Goal: Transaction & Acquisition: Download file/media

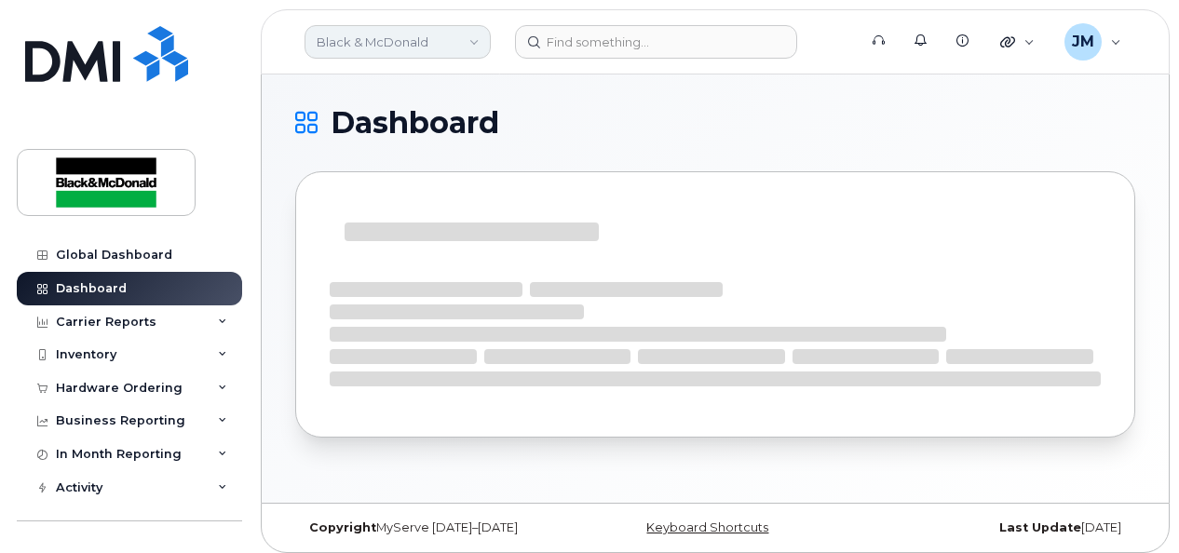
click at [471, 40] on link "Black & McDonald" at bounding box center [398, 42] width 186 height 34
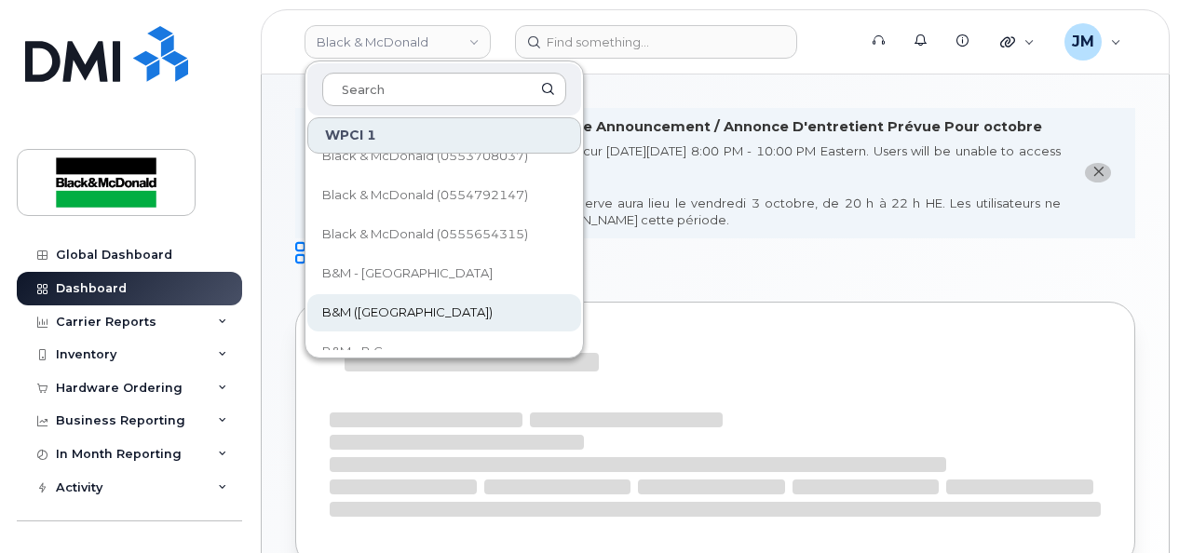
scroll to position [186, 0]
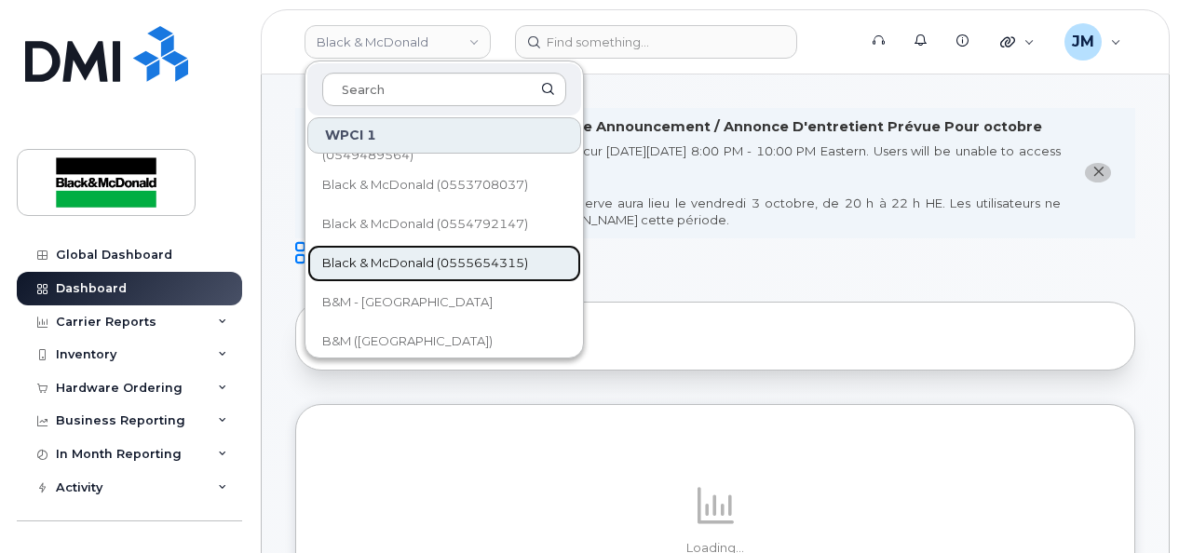
click at [509, 264] on span "Black & McDonald (0555654315)" at bounding box center [425, 263] width 206 height 19
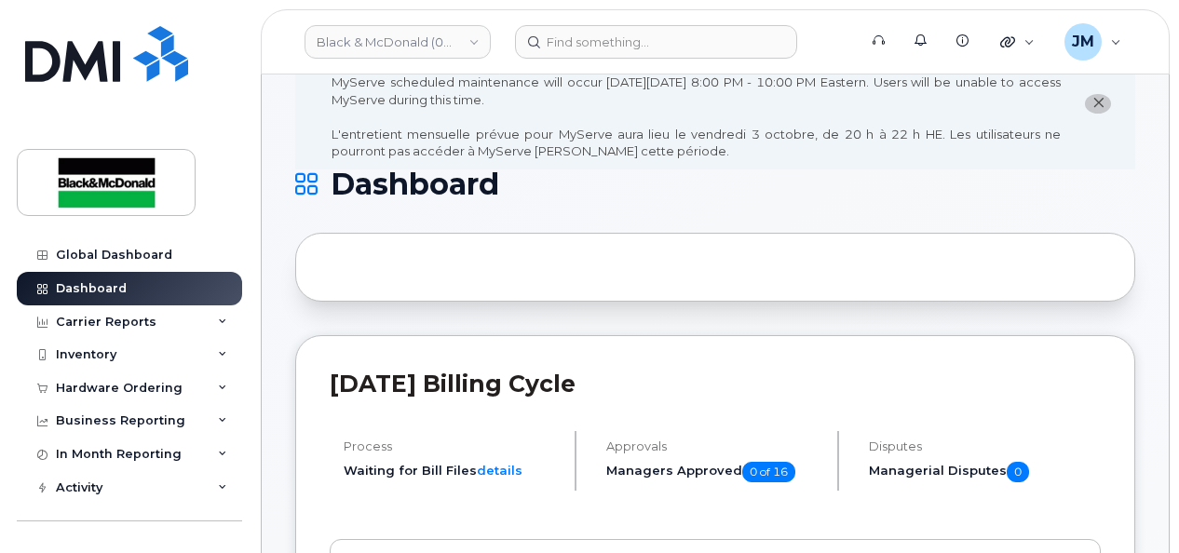
scroll to position [93, 0]
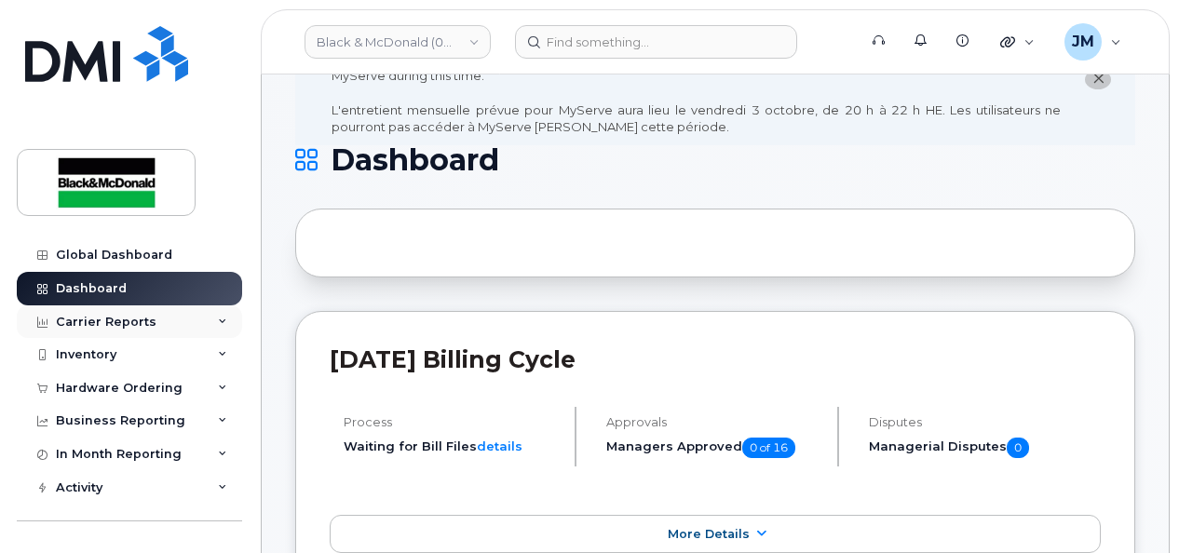
click at [210, 319] on div "Carrier Reports" at bounding box center [129, 322] width 225 height 34
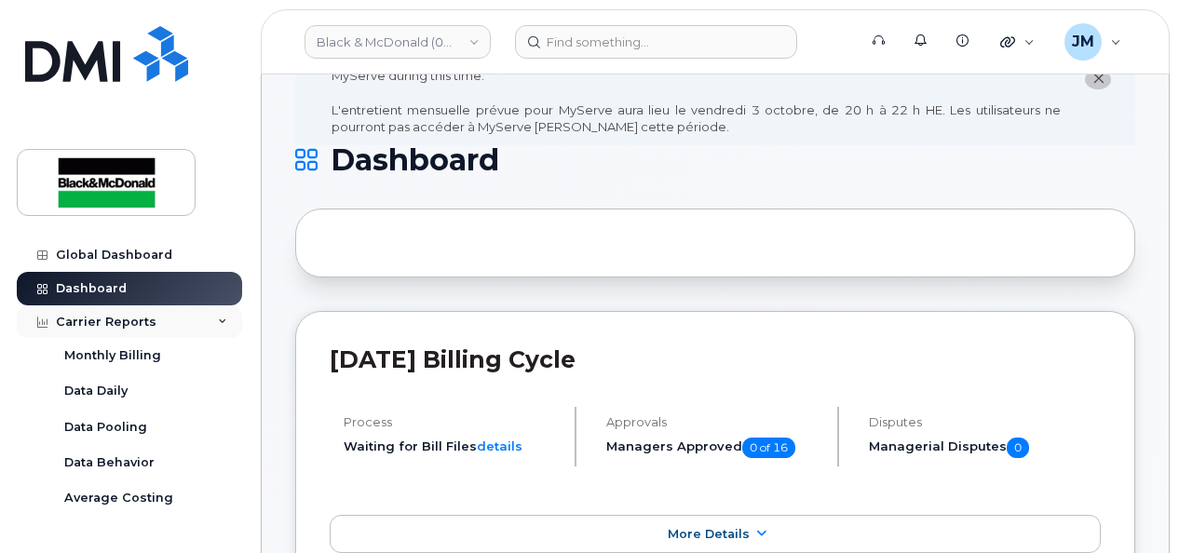
click at [218, 318] on icon at bounding box center [222, 322] width 9 height 9
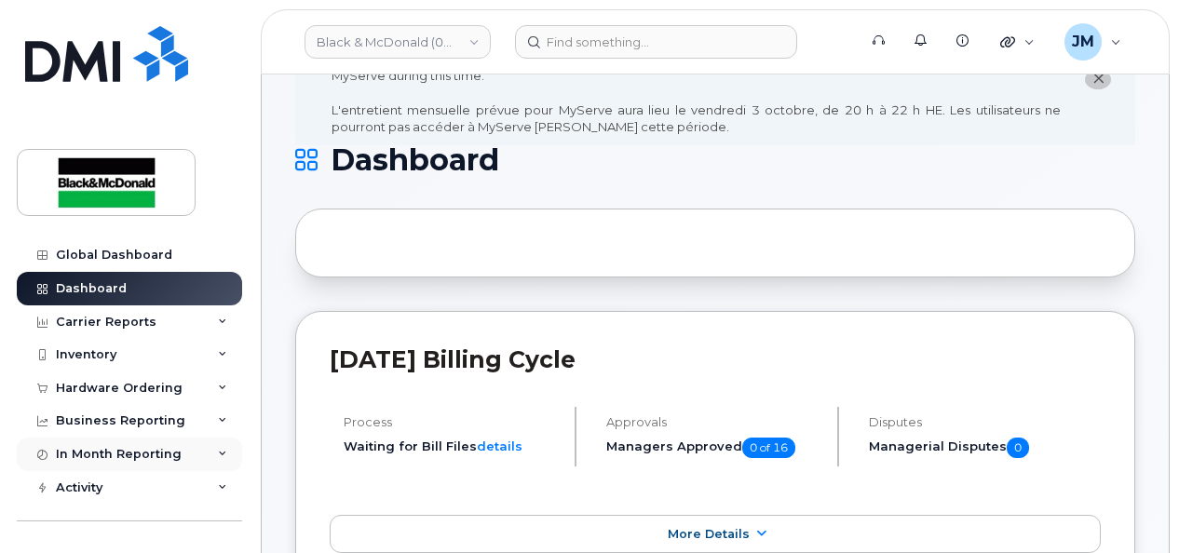
click at [218, 450] on icon at bounding box center [222, 454] width 9 height 9
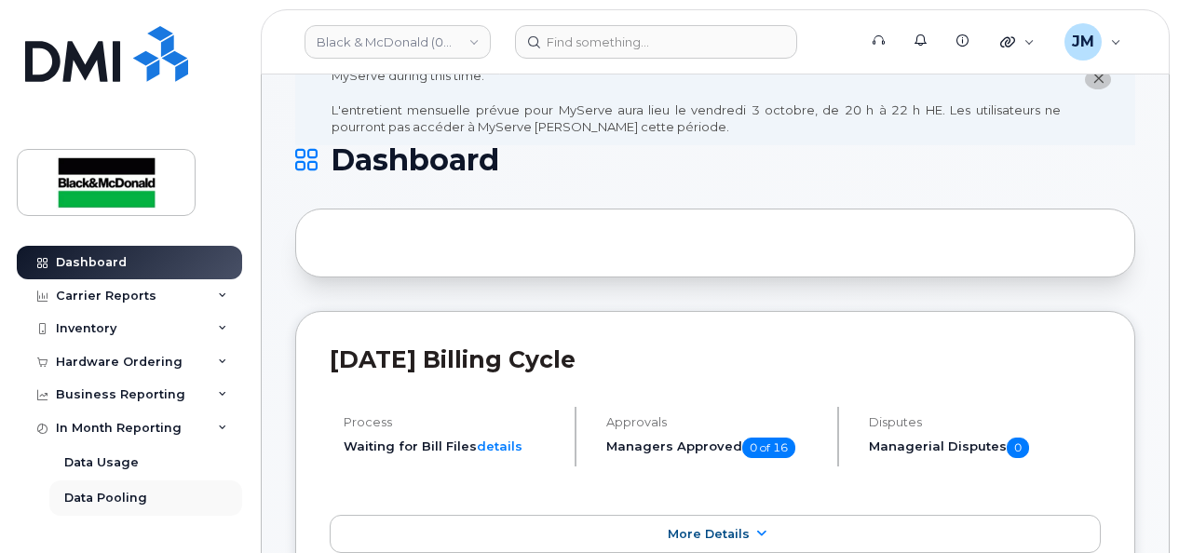
scroll to position [0, 0]
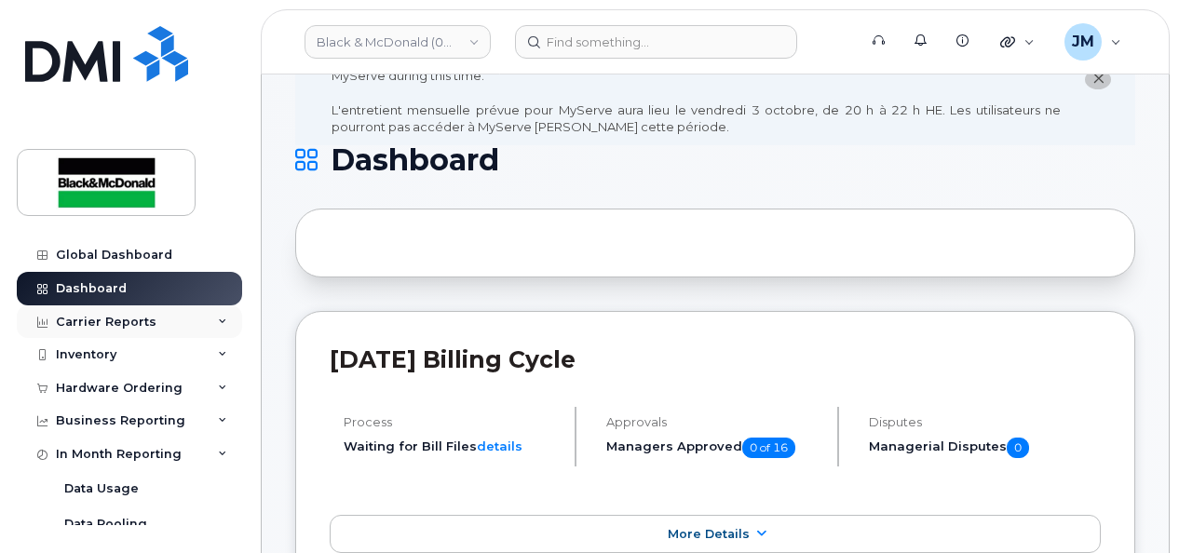
click at [218, 319] on icon at bounding box center [222, 322] width 9 height 9
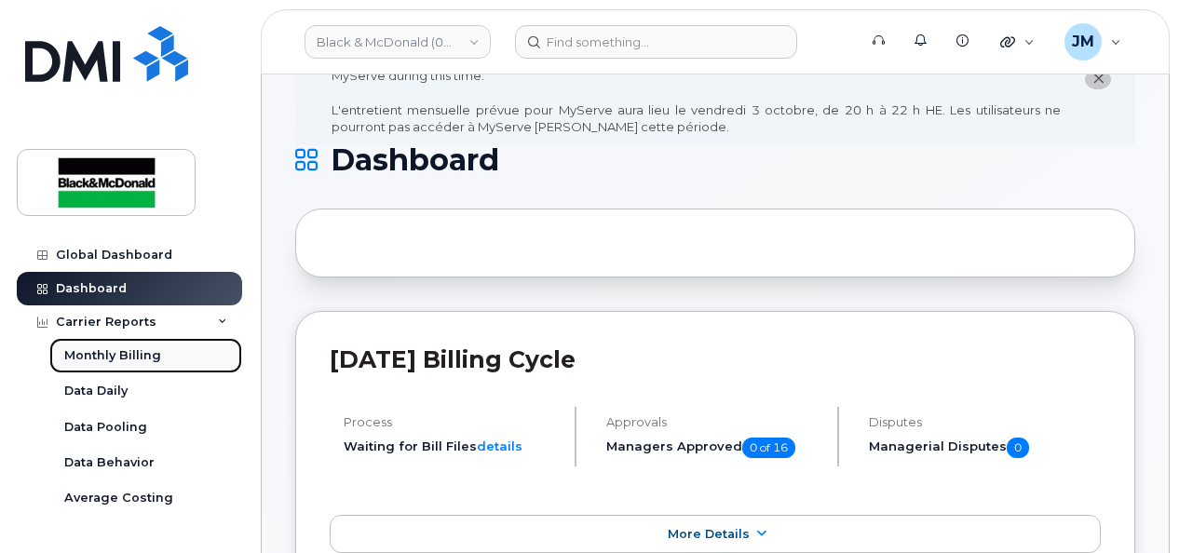
click at [116, 354] on div "Monthly Billing" at bounding box center [112, 355] width 97 height 17
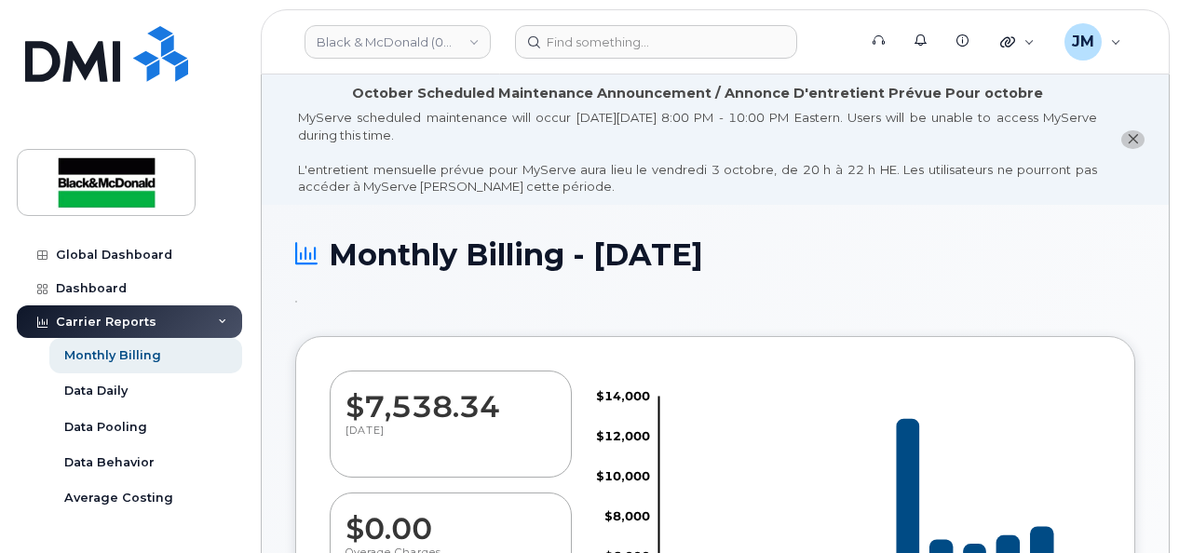
click at [1129, 139] on icon "close notification" at bounding box center [1133, 139] width 12 height 12
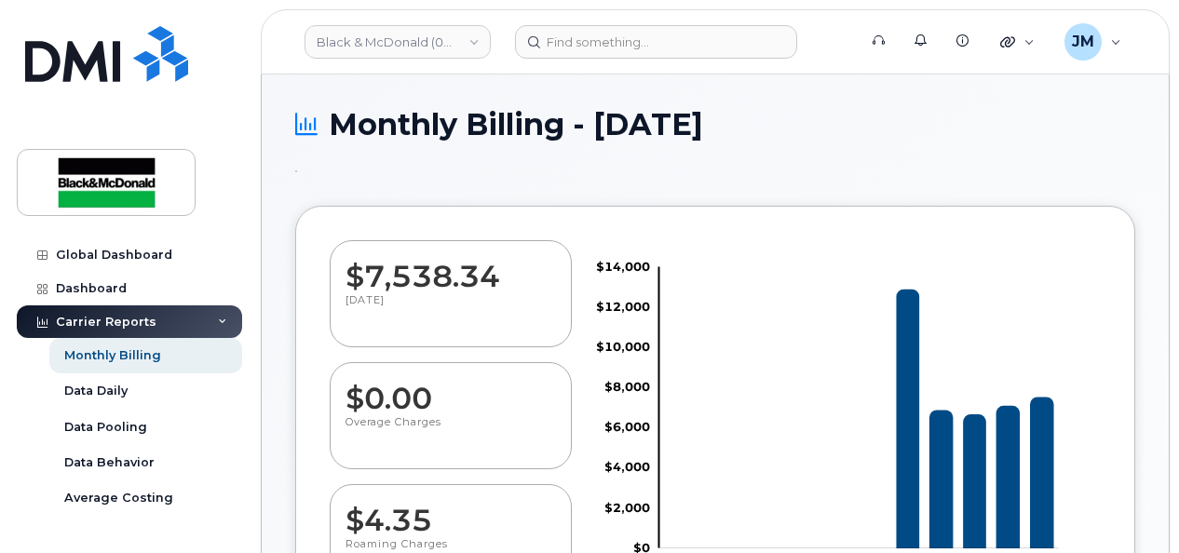
click at [230, 314] on div "Carrier Reports" at bounding box center [129, 322] width 225 height 34
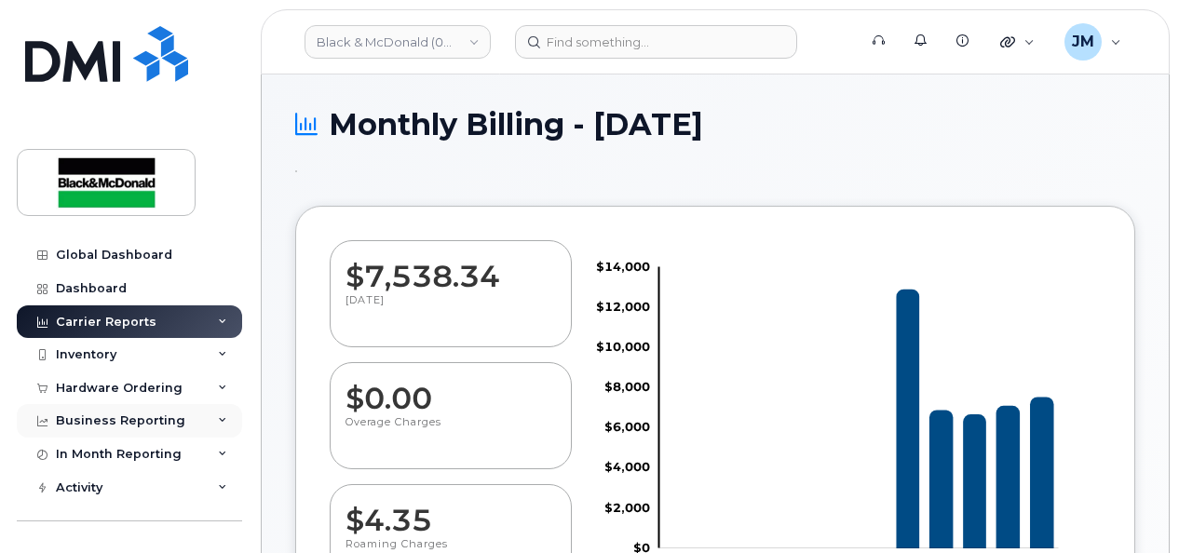
click at [218, 416] on icon at bounding box center [222, 420] width 9 height 9
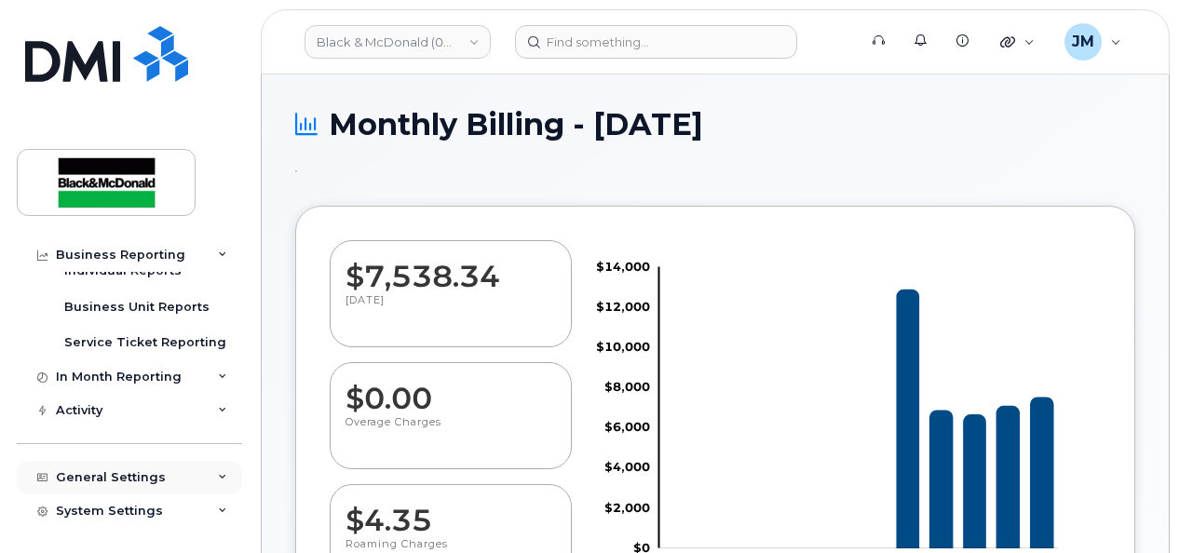
scroll to position [254, 0]
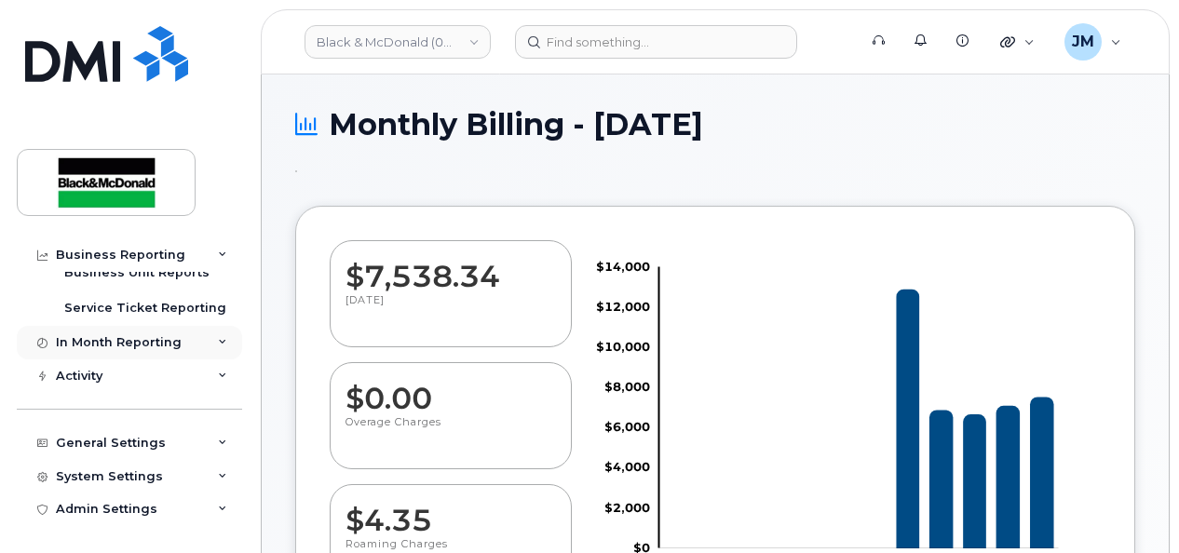
click at [211, 341] on div "In Month Reporting" at bounding box center [129, 343] width 225 height 34
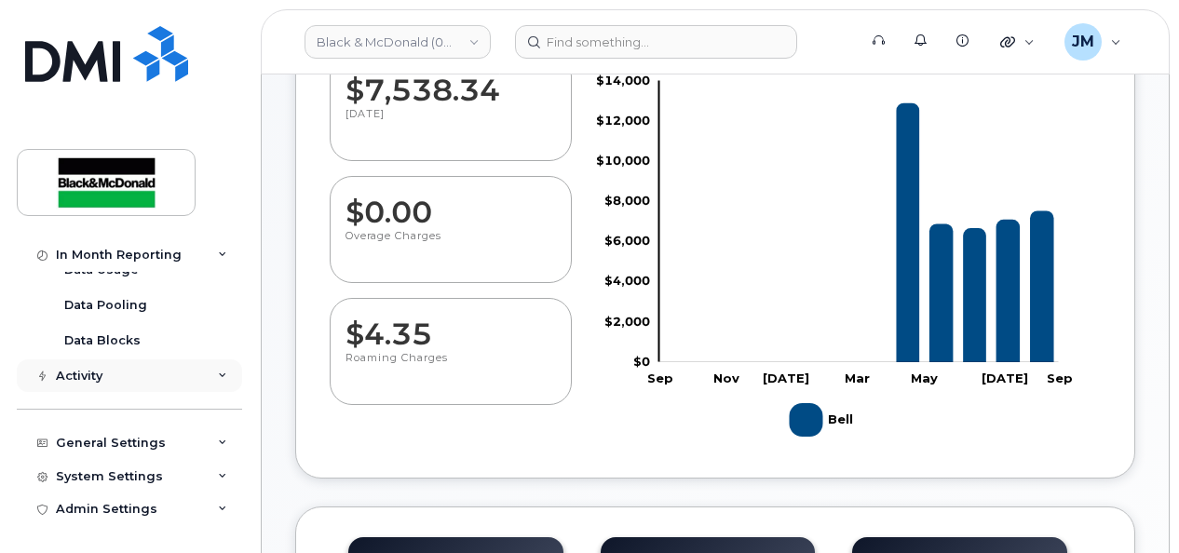
click at [218, 372] on icon at bounding box center [222, 376] width 9 height 9
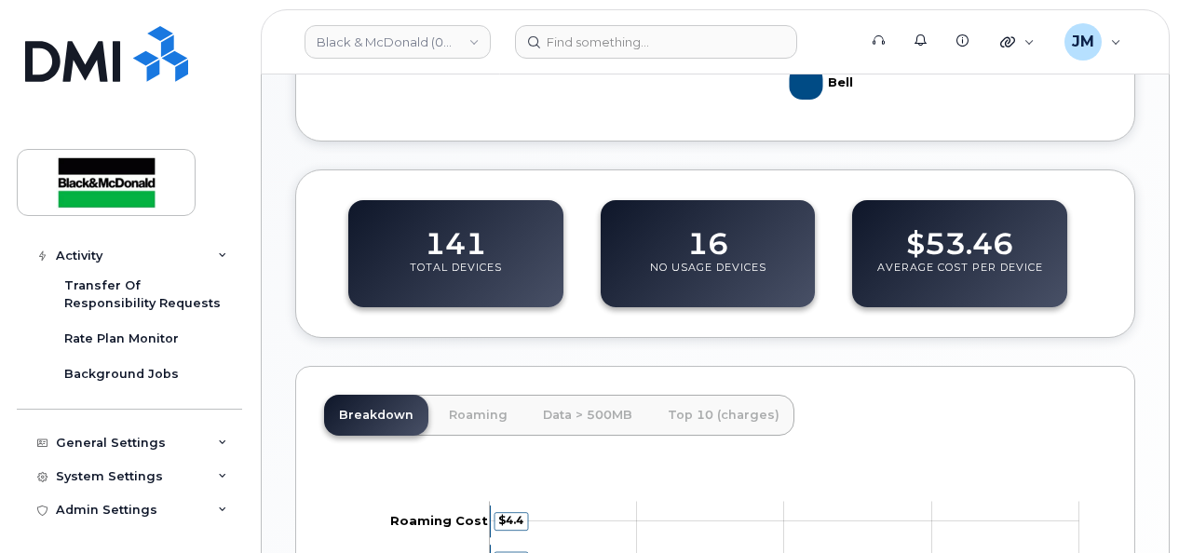
scroll to position [652, 0]
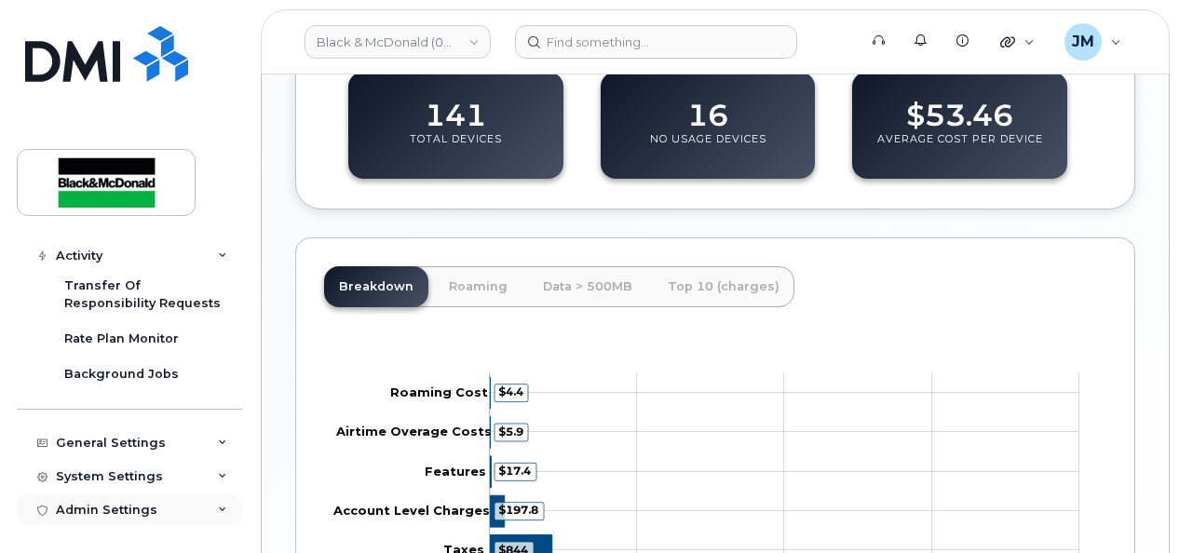
click at [210, 505] on div "Admin Settings" at bounding box center [129, 511] width 225 height 34
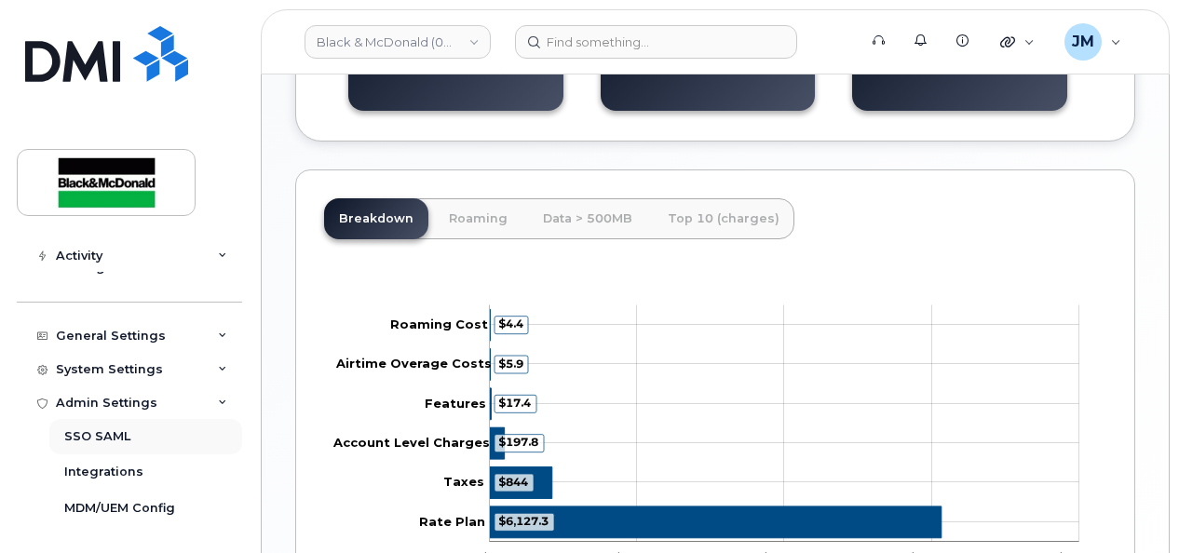
scroll to position [745, 0]
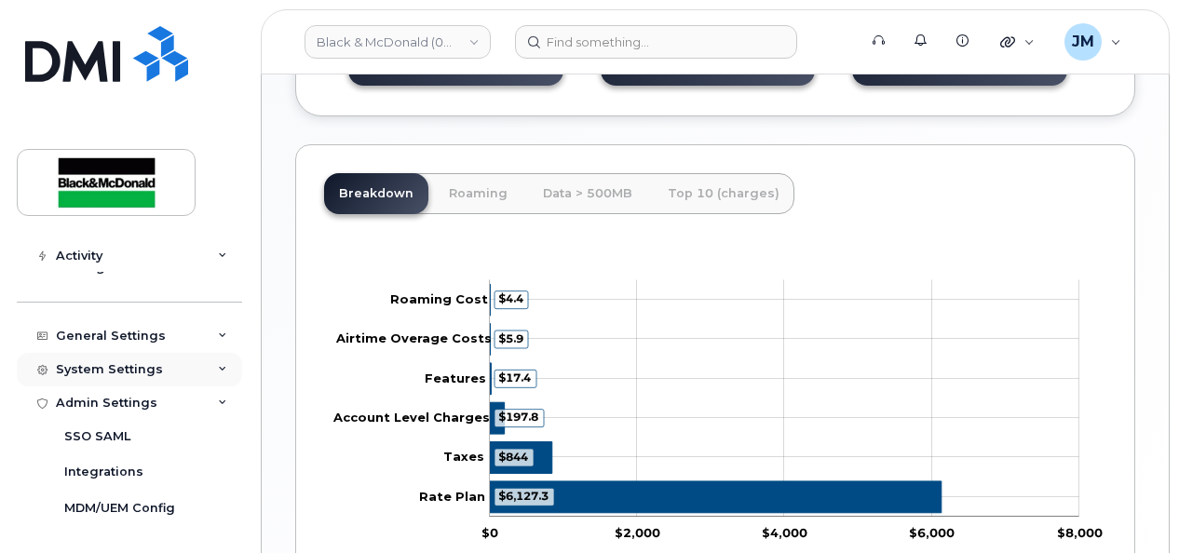
click at [218, 368] on icon at bounding box center [222, 369] width 9 height 9
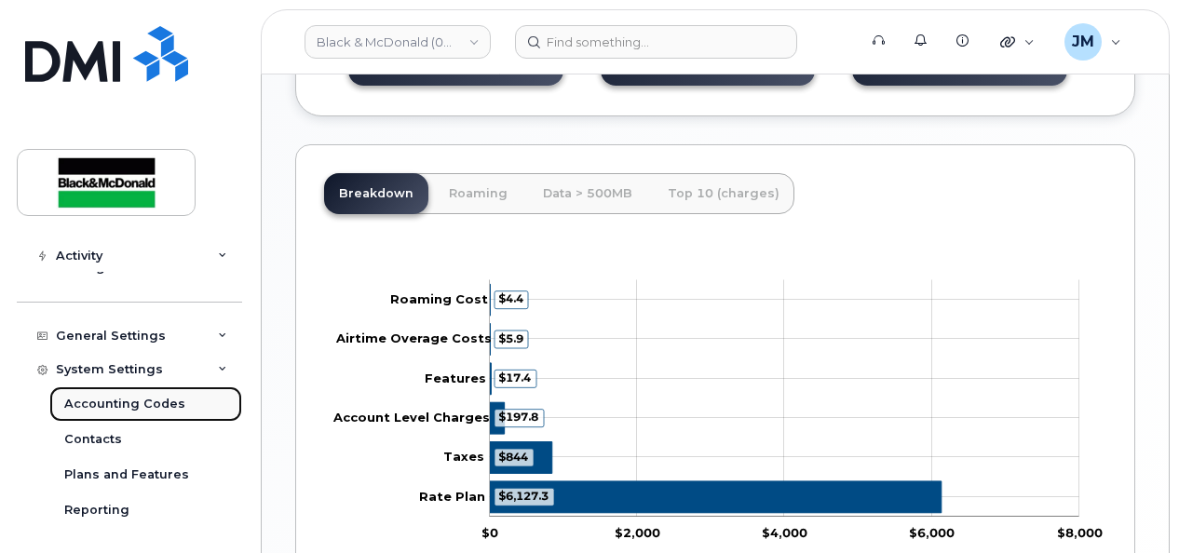
click at [158, 399] on div "Accounting Codes" at bounding box center [124, 404] width 121 height 17
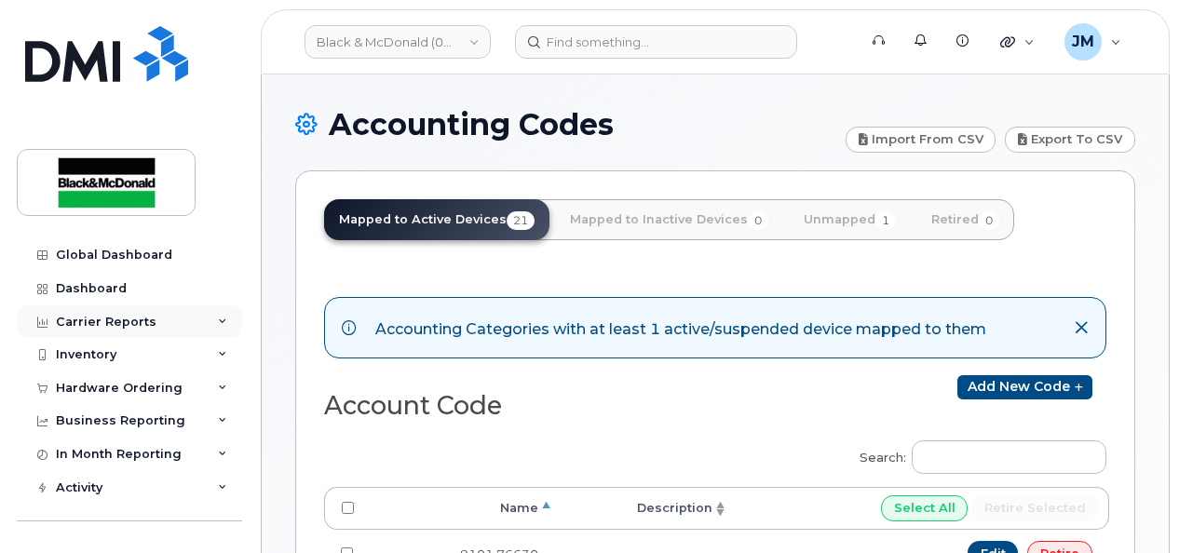
click at [214, 311] on div "Carrier Reports" at bounding box center [129, 322] width 225 height 34
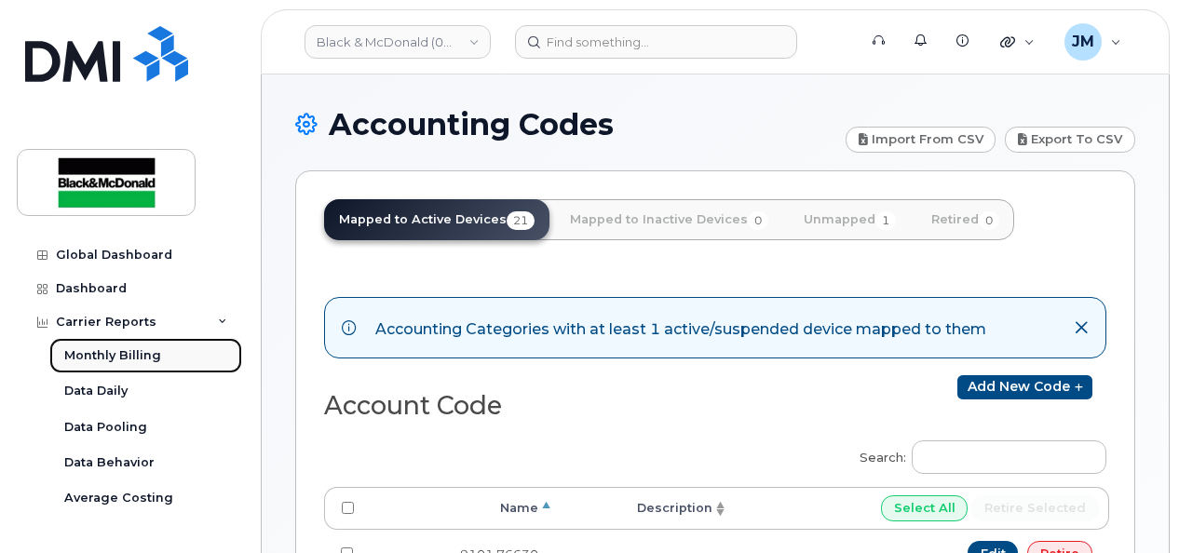
click at [143, 352] on div "Monthly Billing" at bounding box center [112, 355] width 97 height 17
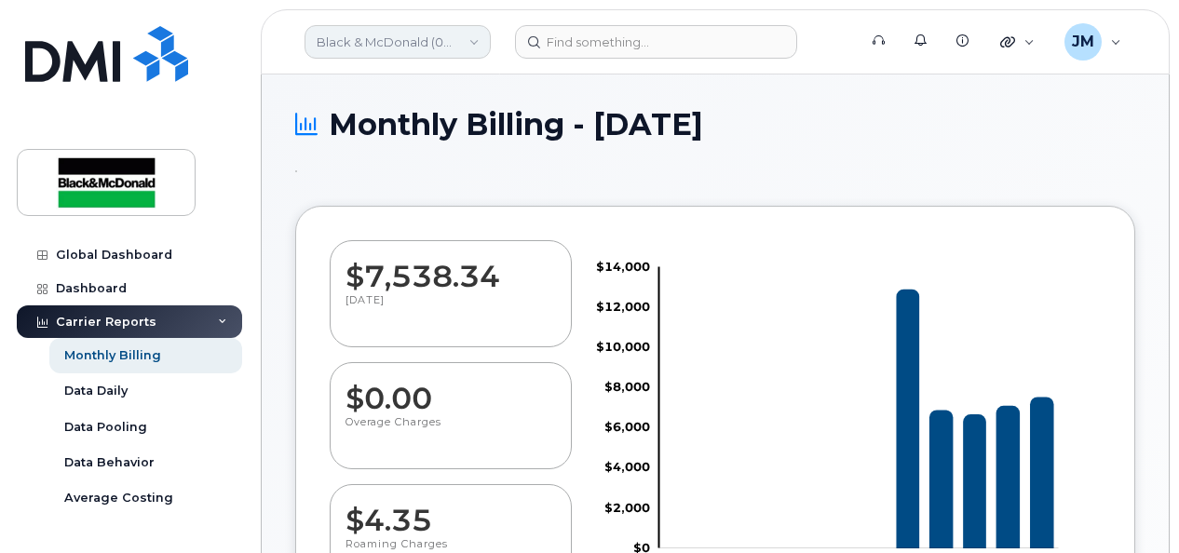
click at [454, 43] on link "Black & McDonald (0555654315)" at bounding box center [398, 42] width 186 height 34
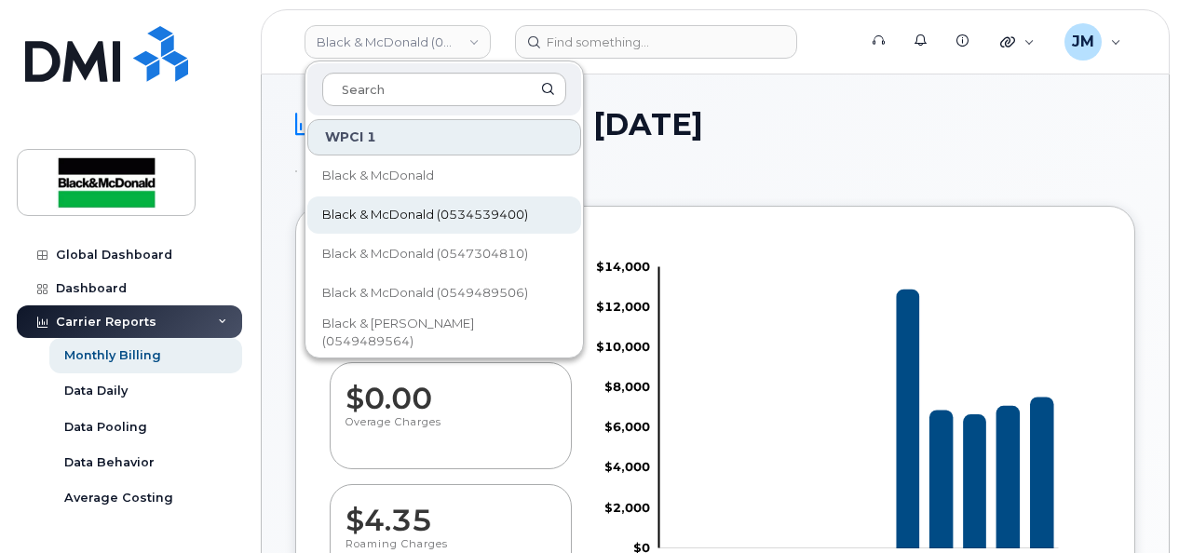
scroll to position [186, 0]
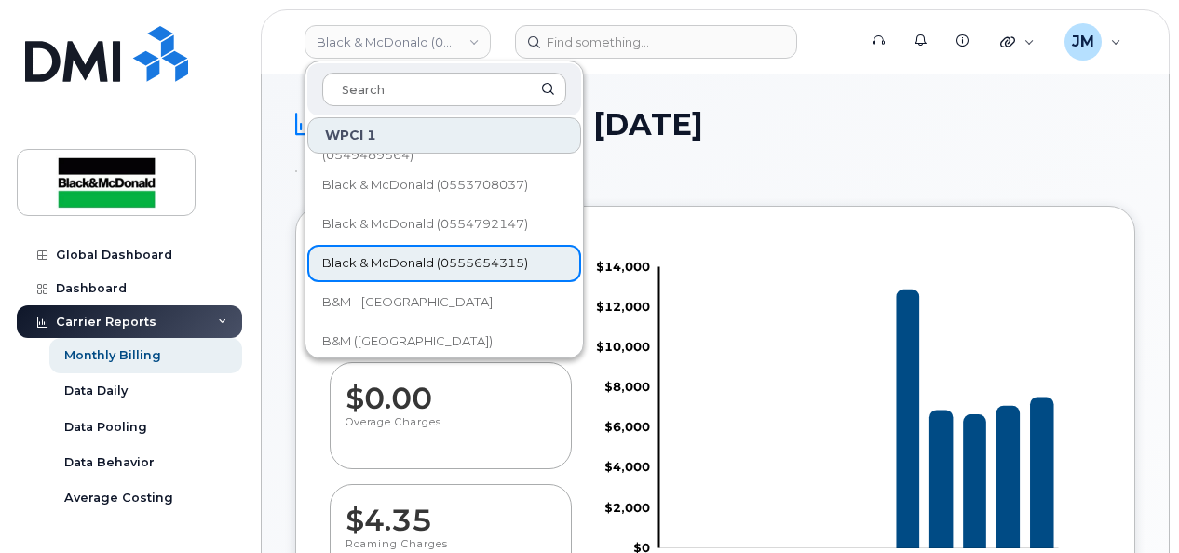
click at [458, 251] on link "Black & McDonald (0555654315)" at bounding box center [444, 263] width 274 height 37
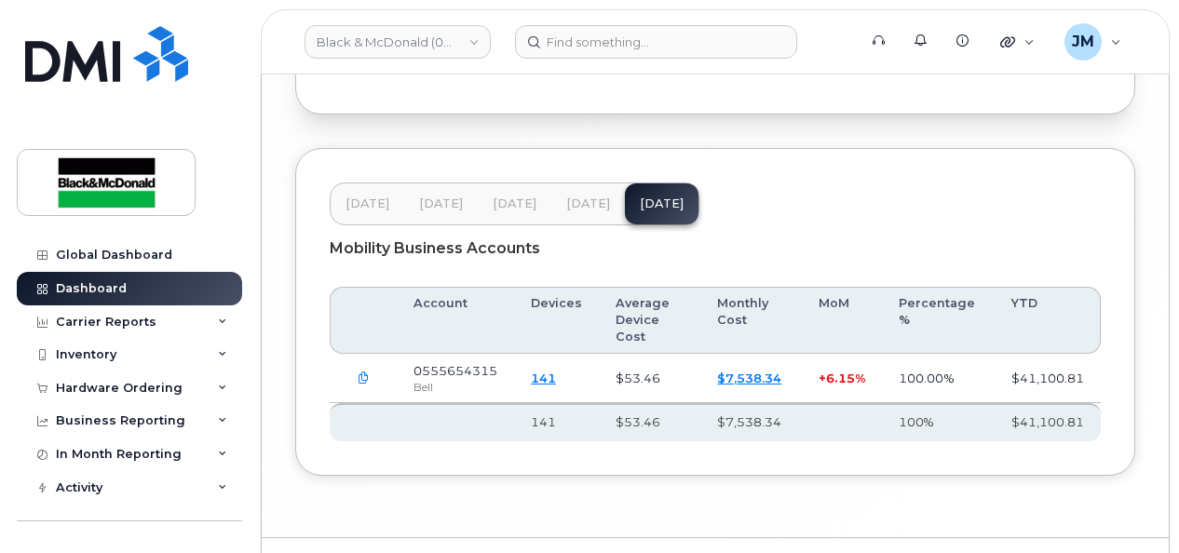
scroll to position [3259, 0]
click at [361, 372] on icon "button" at bounding box center [364, 378] width 12 height 12
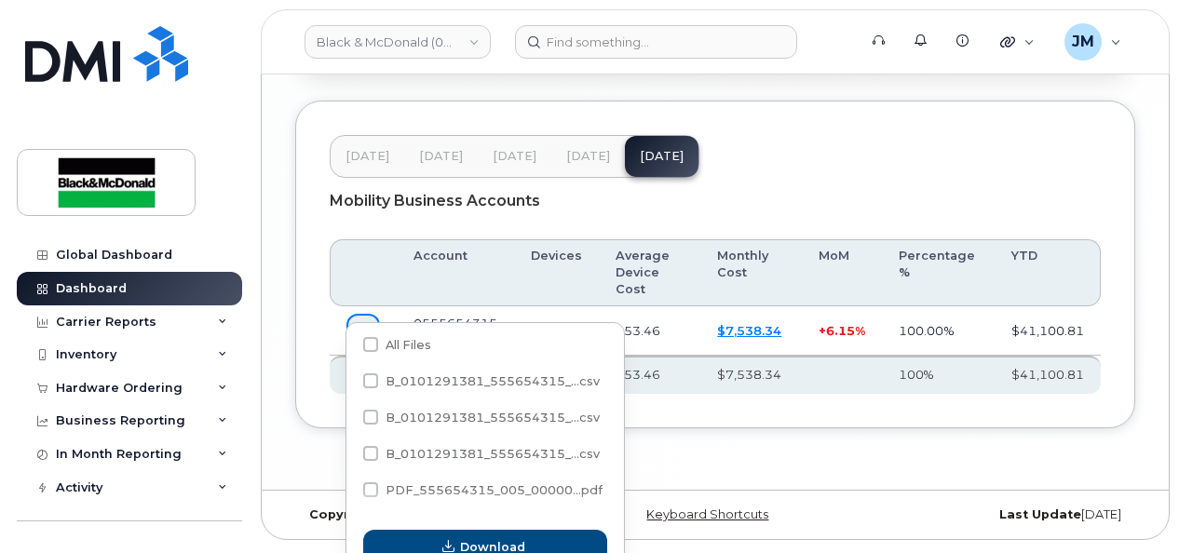
scroll to position [3329, 0]
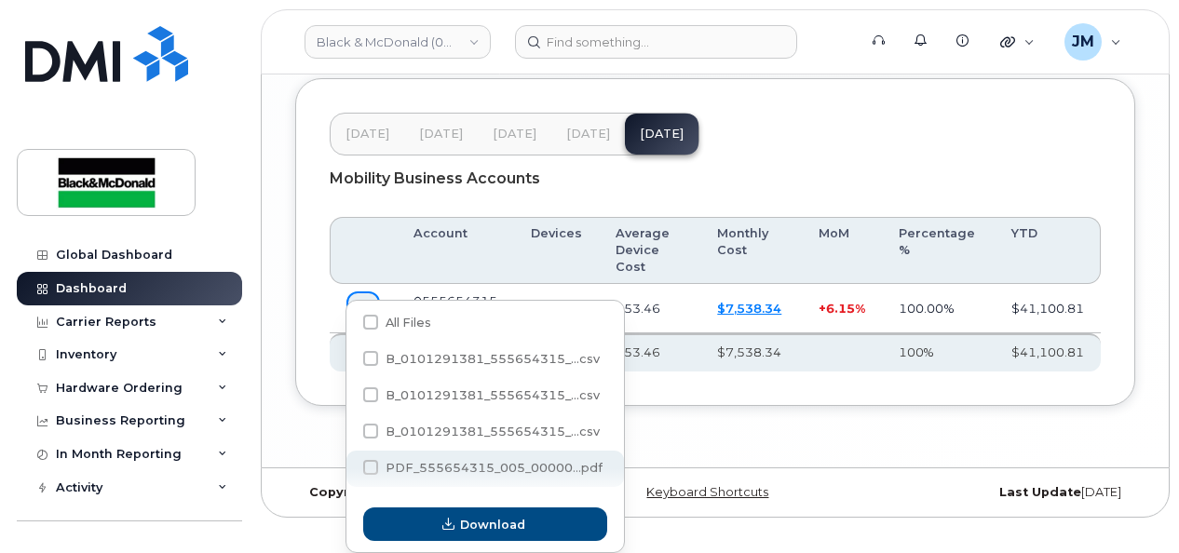
click at [453, 465] on span "PDF_555654315_005_00000...pdf" at bounding box center [494, 468] width 217 height 14
click at [350, 465] on input "PDF_555654315_005_00000...pdf" at bounding box center [345, 468] width 9 height 9
checkbox input "true"
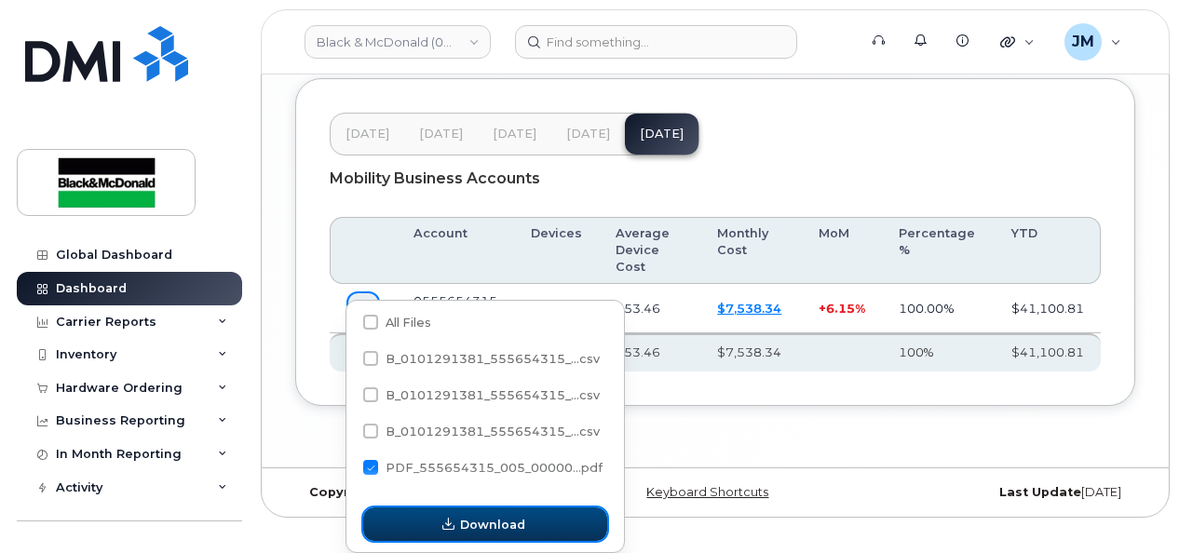
click at [523, 533] on button "Download" at bounding box center [485, 525] width 244 height 34
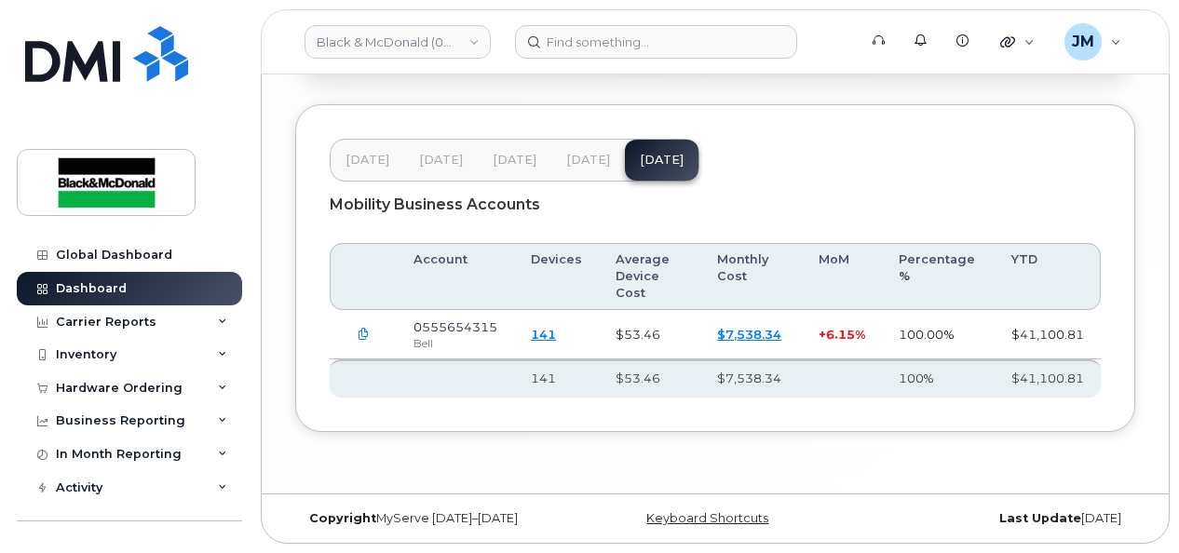
scroll to position [3270, 0]
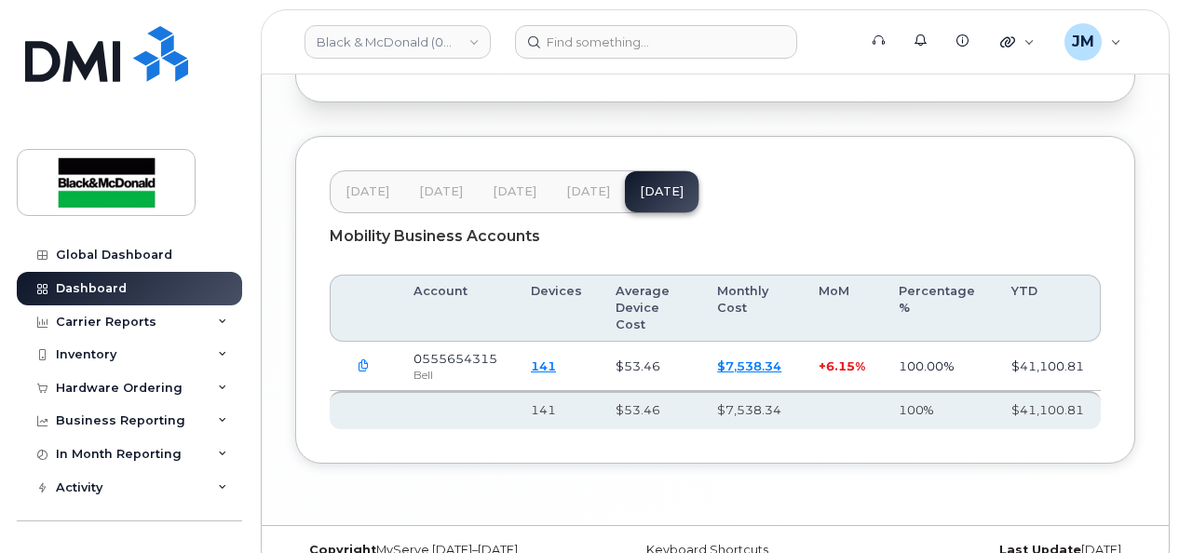
click at [363, 360] on icon "button" at bounding box center [364, 366] width 12 height 12
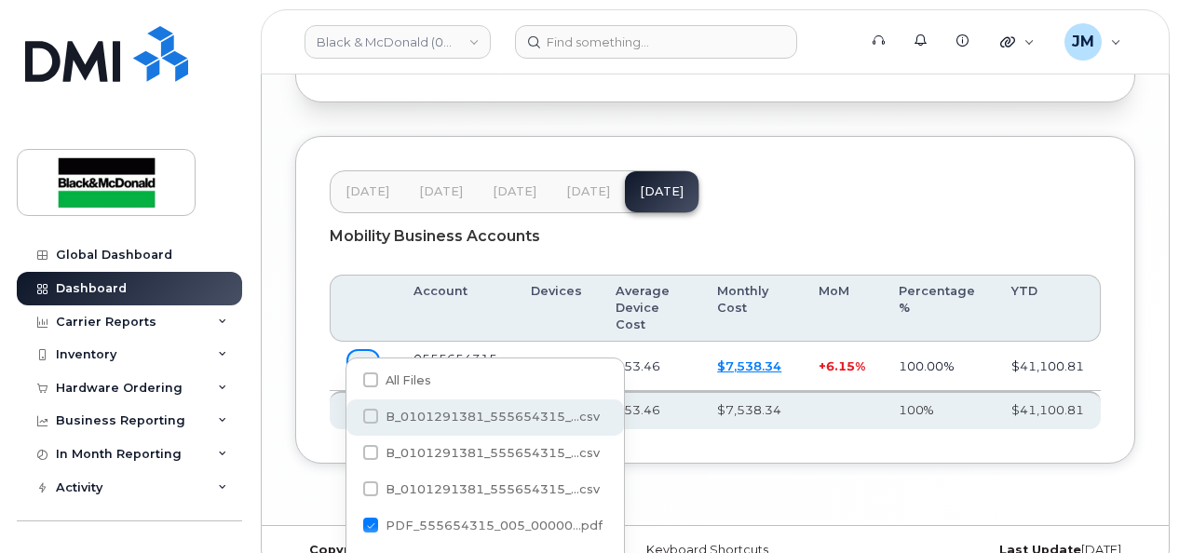
click at [518, 423] on span "B_0101291381_555654315_...csv" at bounding box center [493, 417] width 214 height 14
click at [350, 422] on input "B_0101291381_555654315_...csv" at bounding box center [345, 417] width 9 height 9
checkbox input "true"
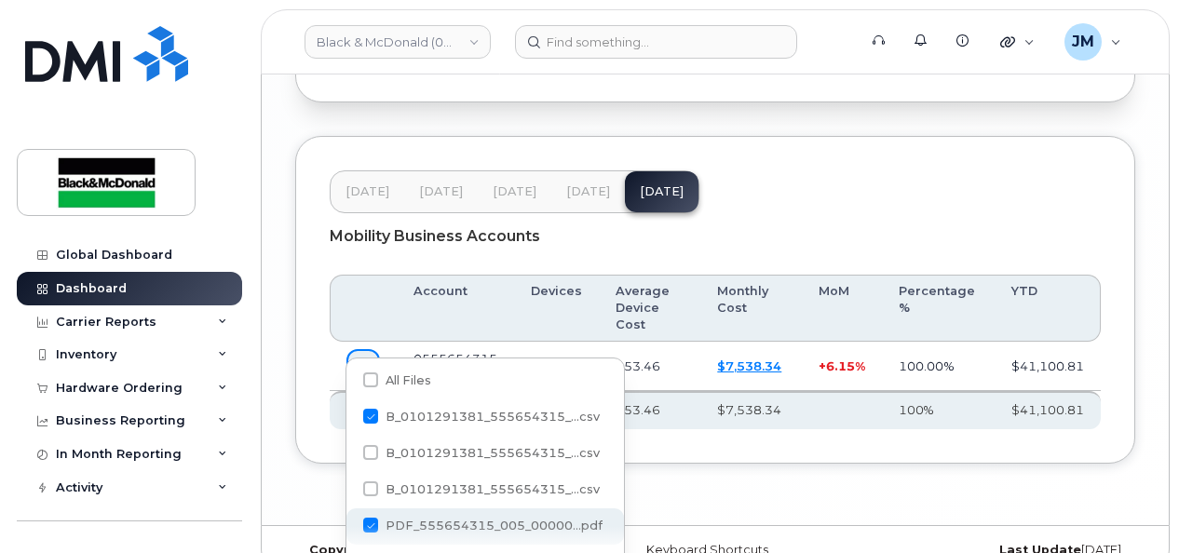
click at [387, 527] on span "PDF_555654315_005_00000...pdf" at bounding box center [494, 526] width 217 height 14
click at [350, 527] on input "PDF_555654315_005_00000...pdf" at bounding box center [345, 525] width 9 height 9
checkbox input "false"
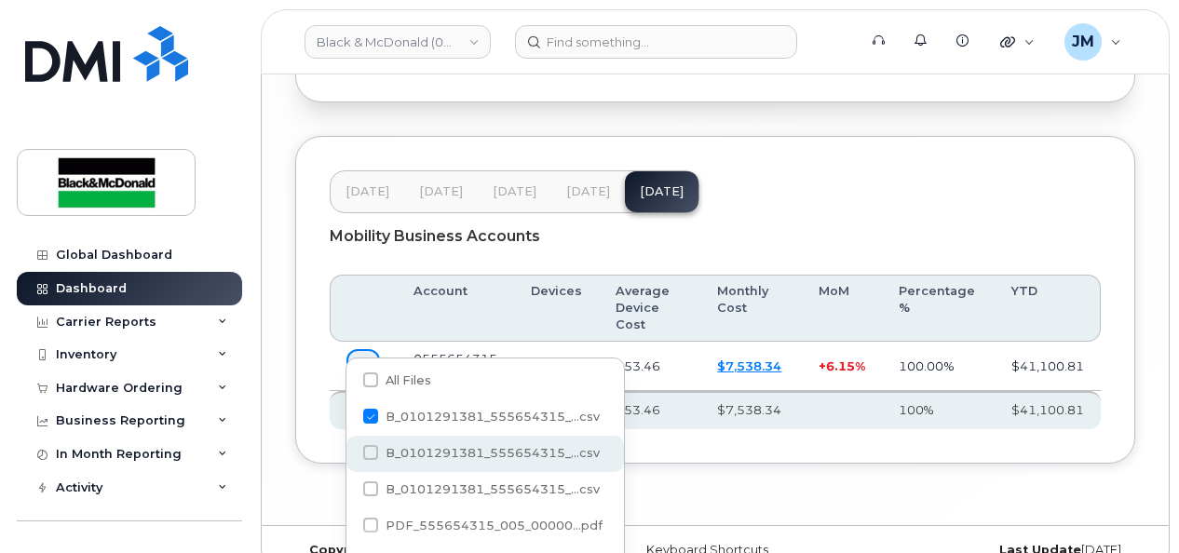
click at [389, 454] on span "B_0101291381_555654315_...csv" at bounding box center [493, 453] width 214 height 14
click at [350, 454] on input "B_0101291381_555654315_...csv" at bounding box center [345, 453] width 9 height 9
checkbox input "true"
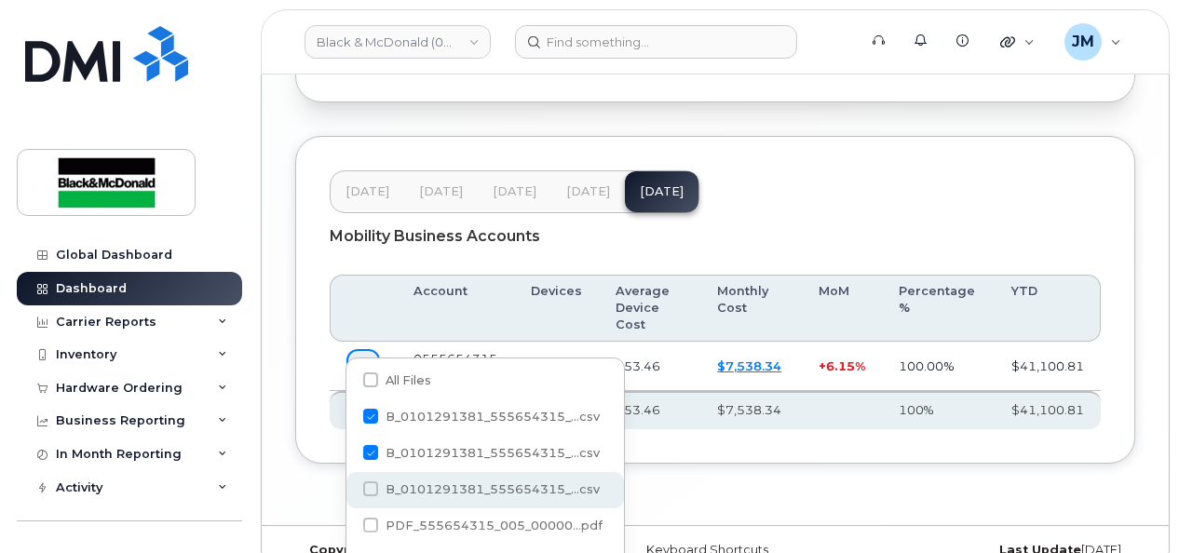
click at [388, 480] on div "B_0101291381_555654315_...csv" at bounding box center [484, 490] width 277 height 36
checkbox input "true"
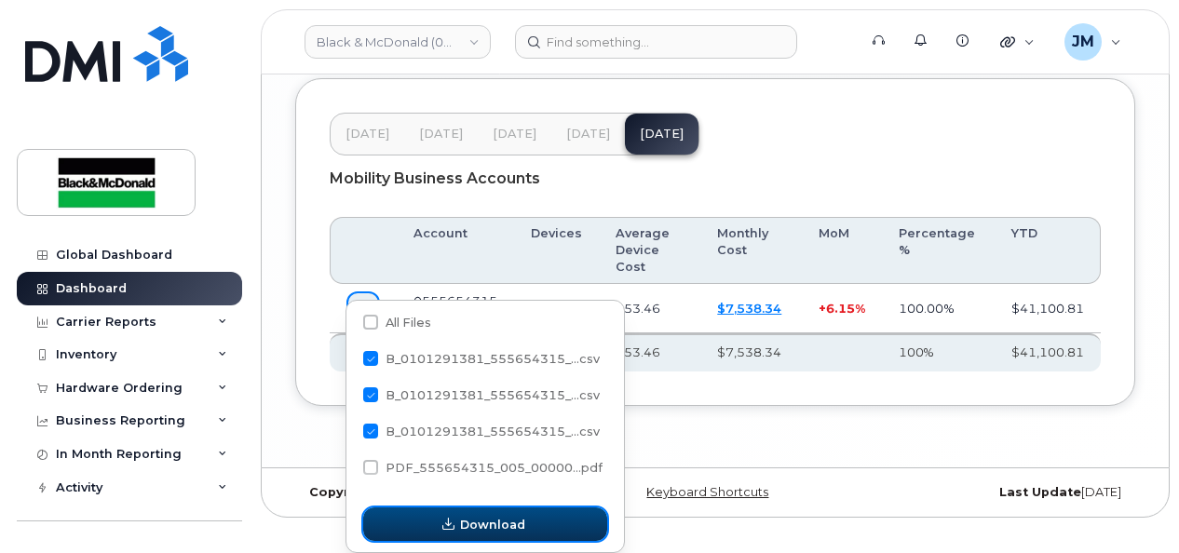
click at [521, 523] on span "Download" at bounding box center [492, 525] width 65 height 18
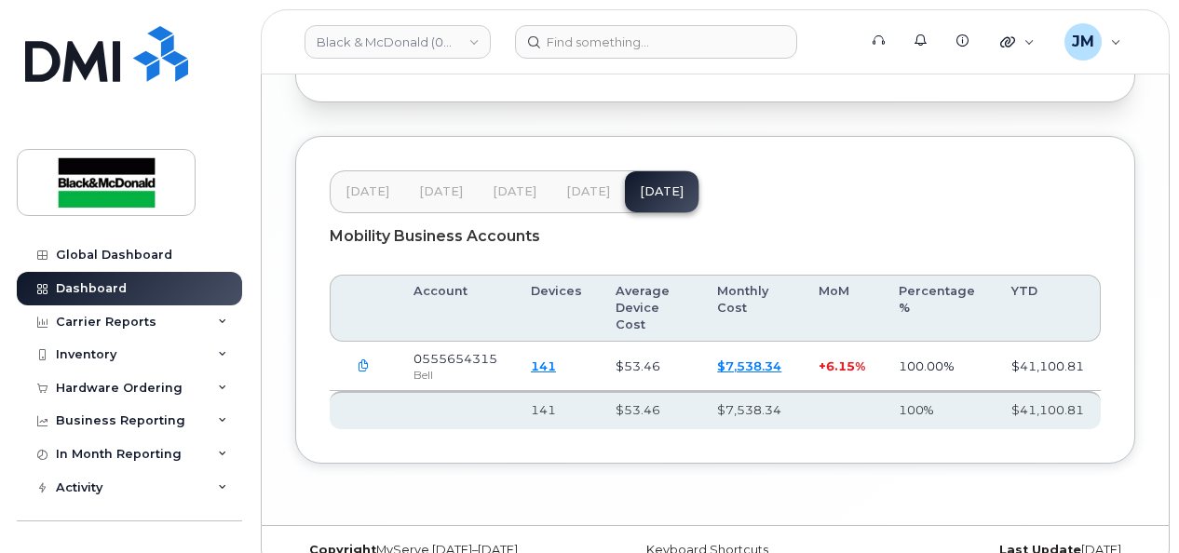
click at [739, 359] on link "$7,538.34" at bounding box center [749, 366] width 64 height 15
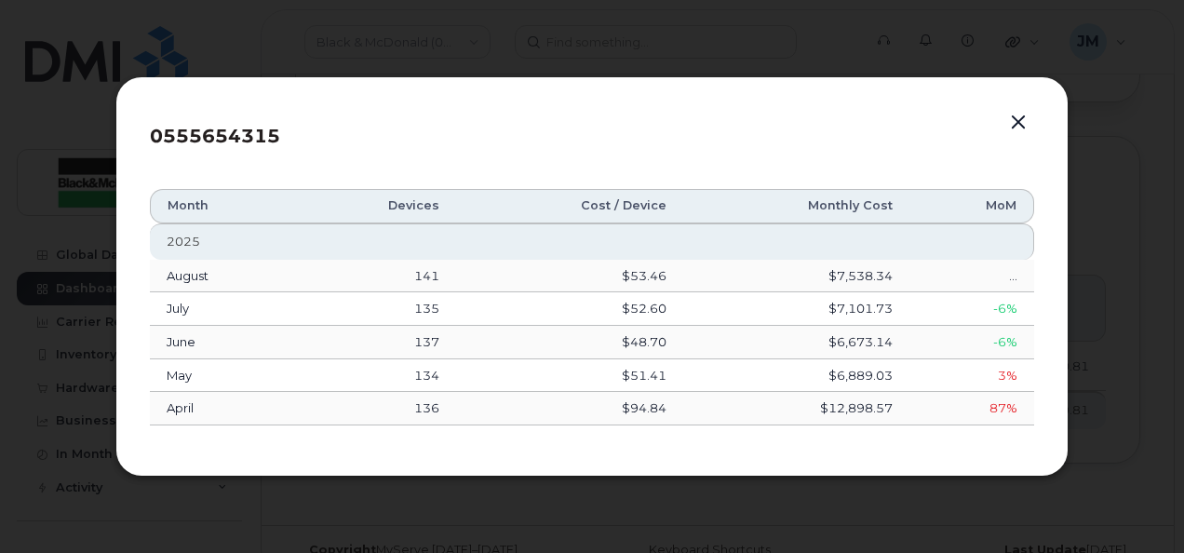
click at [1021, 119] on button "button" at bounding box center [1019, 123] width 28 height 26
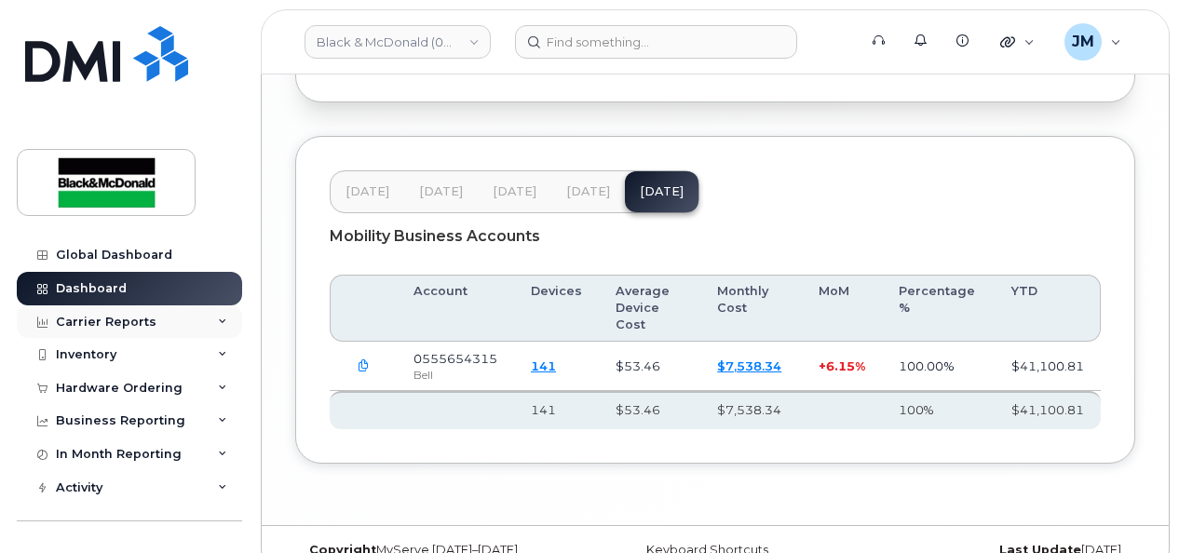
click at [218, 318] on icon at bounding box center [222, 322] width 9 height 9
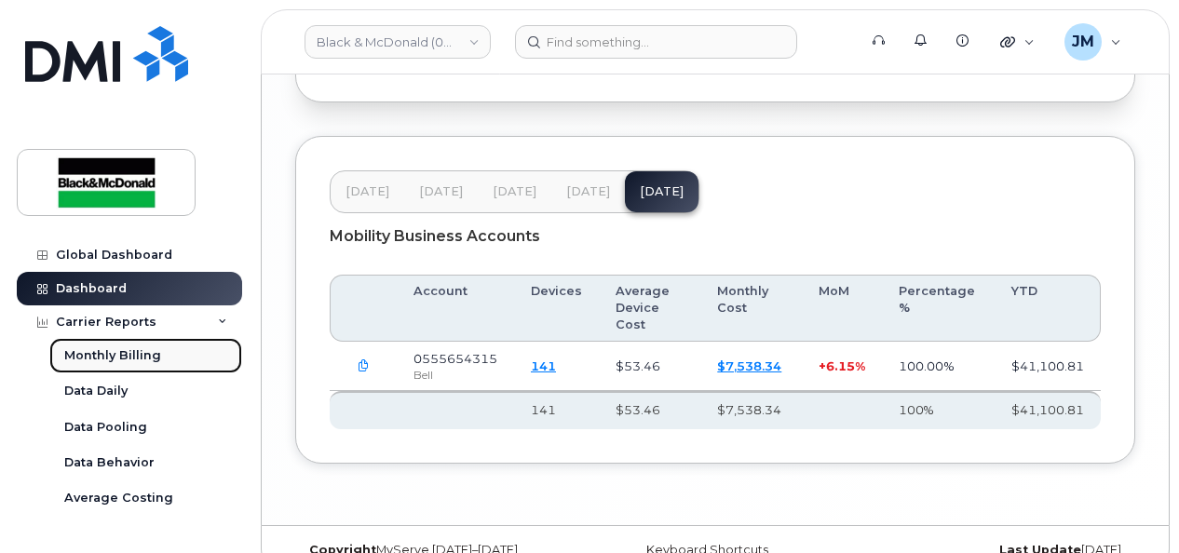
click at [140, 352] on div "Monthly Billing" at bounding box center [112, 355] width 97 height 17
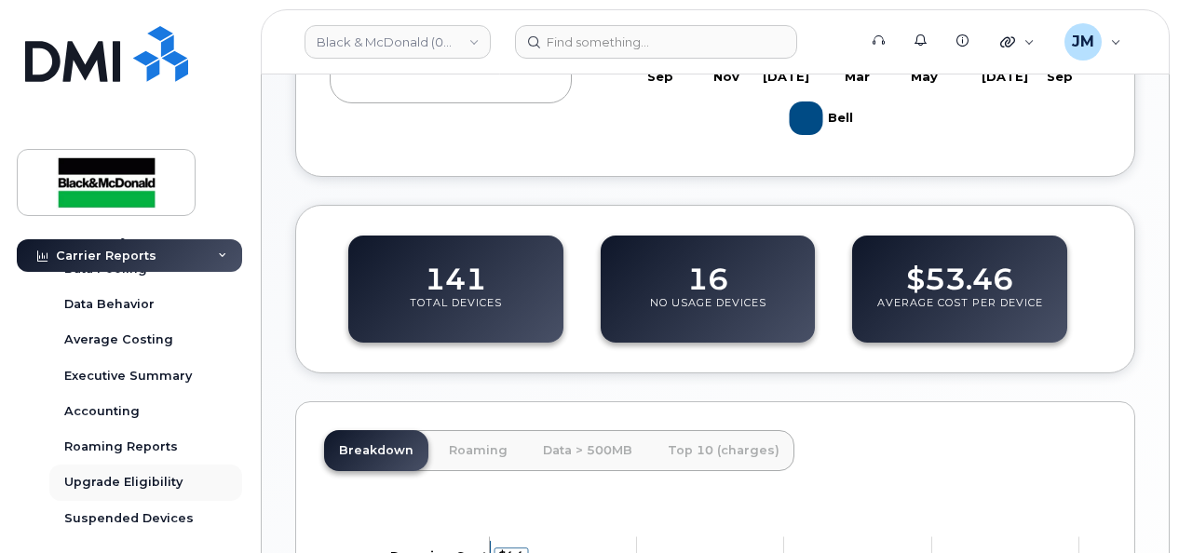
scroll to position [186, 0]
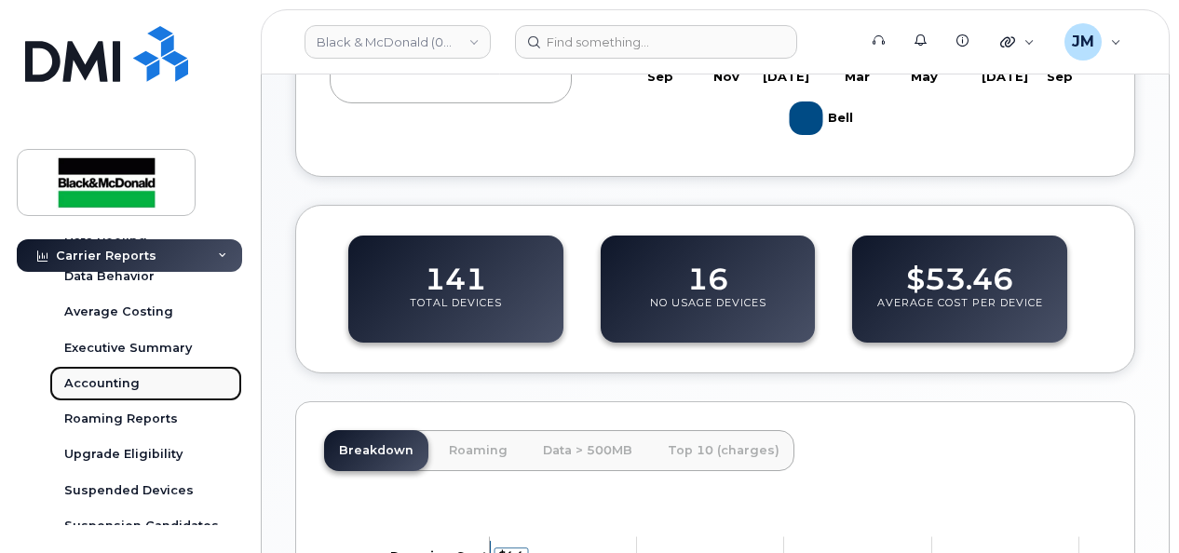
click at [117, 381] on div "Accounting" at bounding box center [101, 383] width 75 height 17
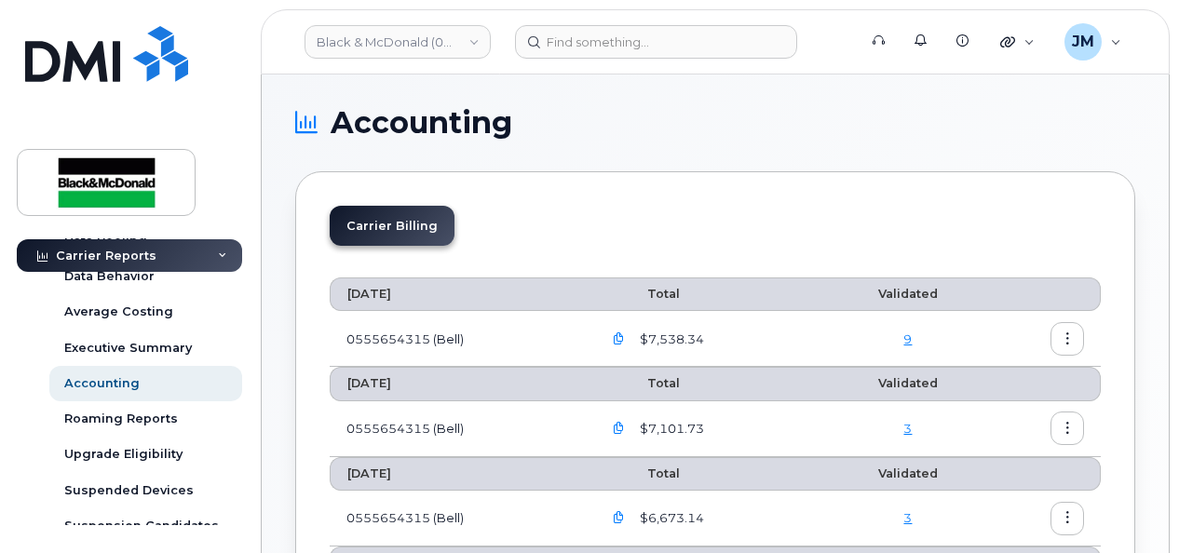
click at [625, 335] on icon "button" at bounding box center [619, 339] width 12 height 12
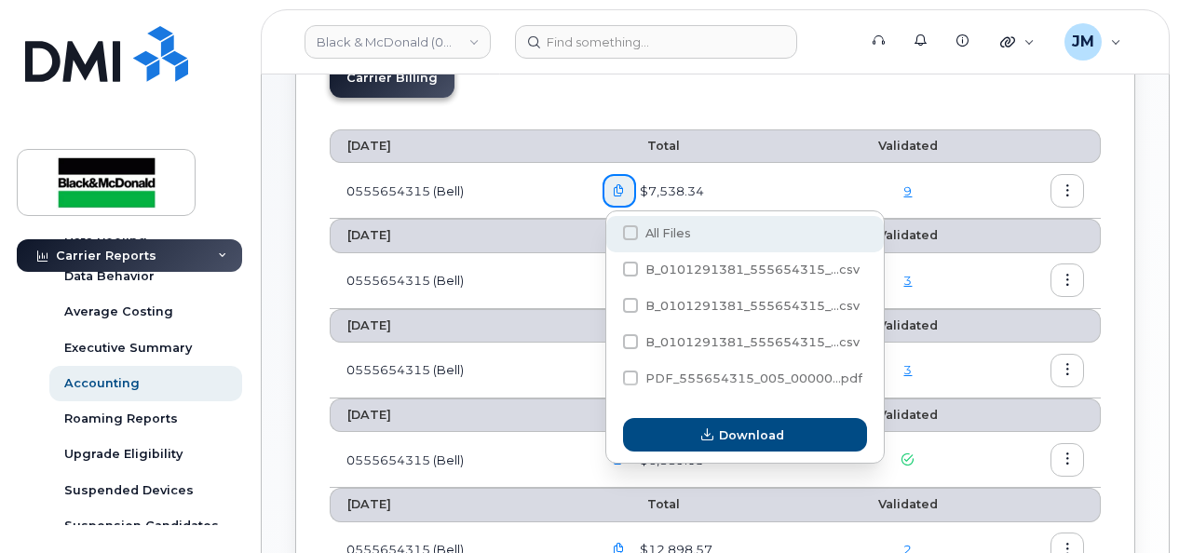
scroll to position [186, 0]
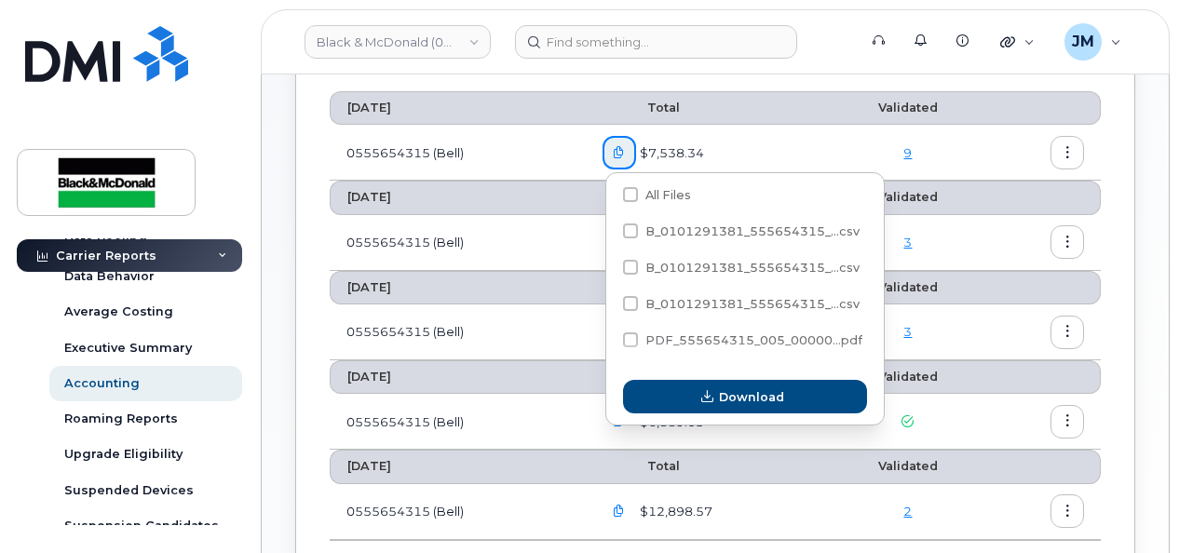
click at [909, 151] on link "9" at bounding box center [907, 152] width 8 height 15
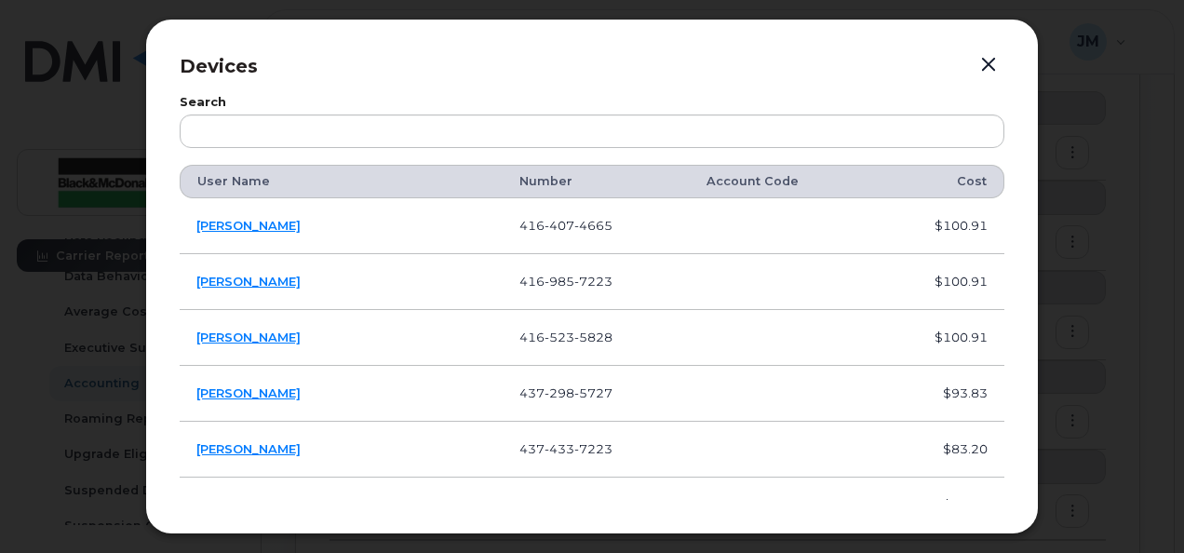
click at [993, 54] on button "button" at bounding box center [989, 65] width 28 height 26
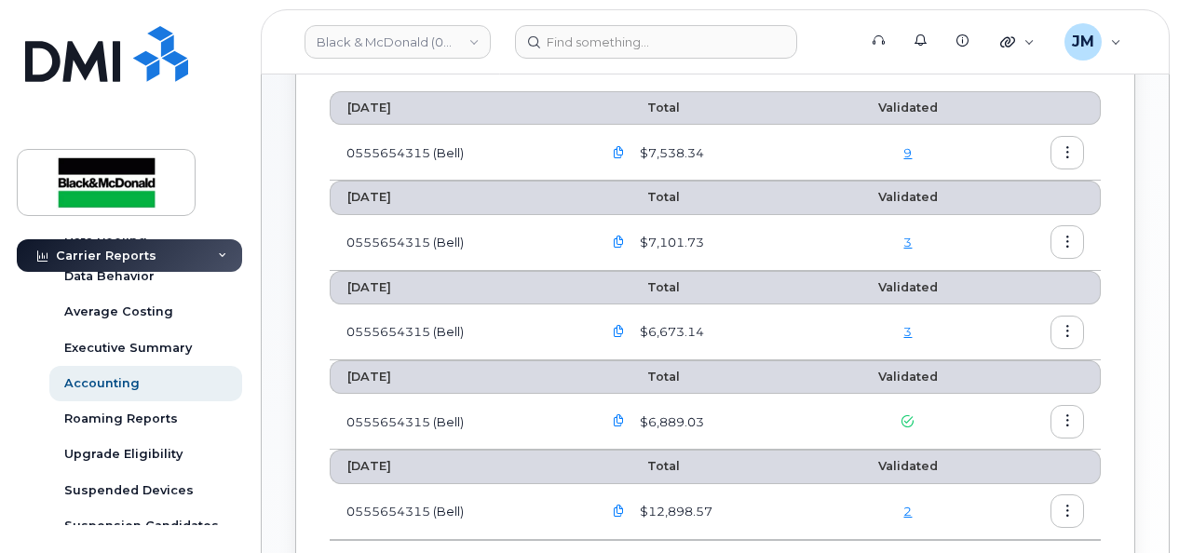
click at [1068, 147] on icon "button" at bounding box center [1068, 153] width 12 height 12
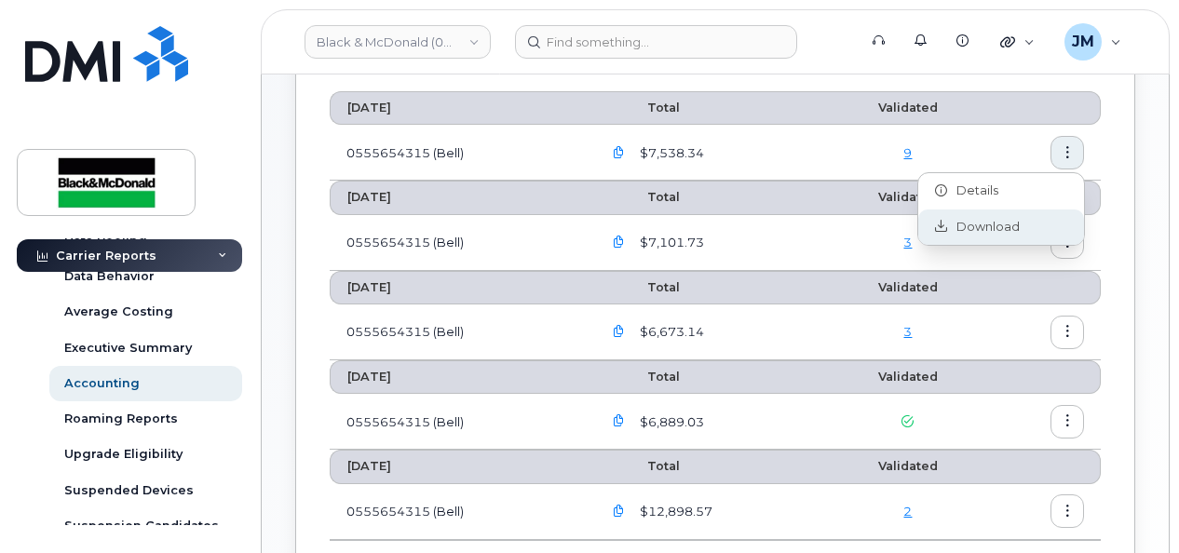
click at [1000, 230] on span "Download" at bounding box center [983, 227] width 73 height 17
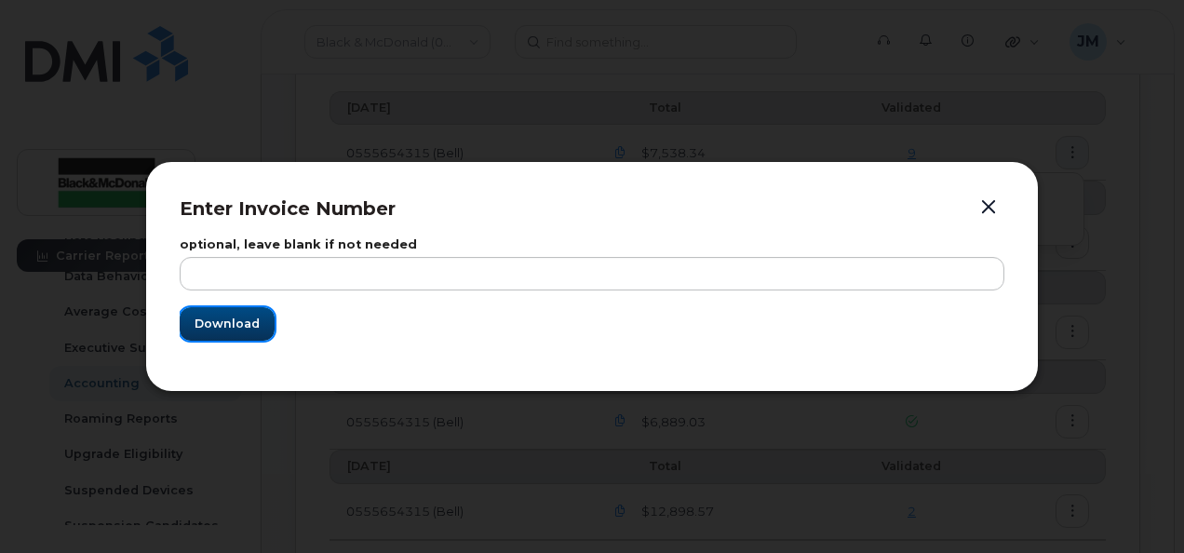
click at [249, 324] on span "Download" at bounding box center [227, 324] width 65 height 18
